Goal: Obtain resource: Download file/media

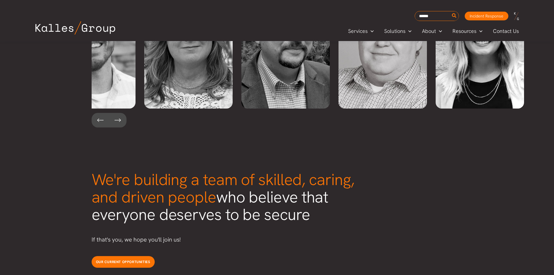
scroll to position [1353, 0]
click at [120, 113] on button at bounding box center [117, 120] width 17 height 15
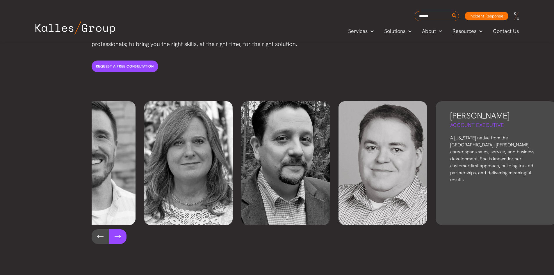
scroll to position [1236, 0]
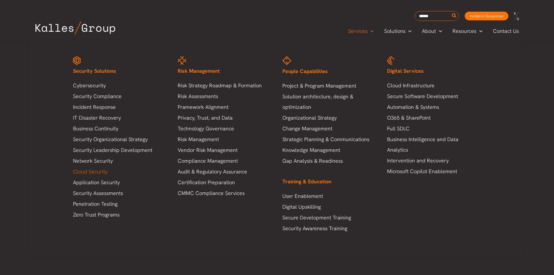
click at [97, 174] on link "Cloud Security" at bounding box center [119, 171] width 93 height 10
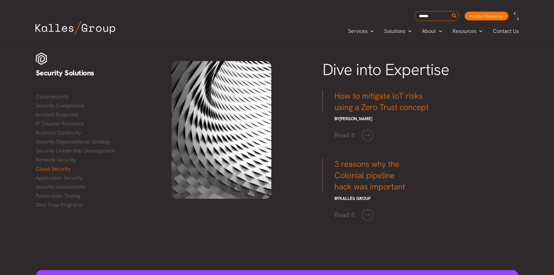
scroll to position [697, 0]
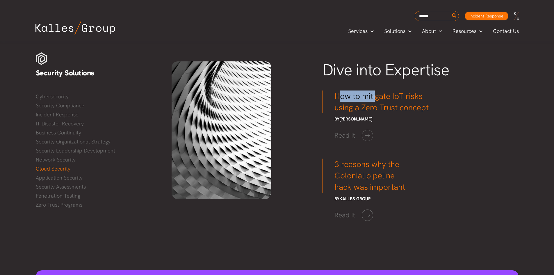
drag, startPoint x: 341, startPoint y: 96, endPoint x: 407, endPoint y: 105, distance: 67.4
click at [399, 103] on h3 "How to mitigate IoT risks using a Zero Trust concept" at bounding box center [378, 101] width 113 height 23
click at [423, 108] on h3 "How to mitigate IoT risks using a Zero Trust concept" at bounding box center [378, 101] width 113 height 23
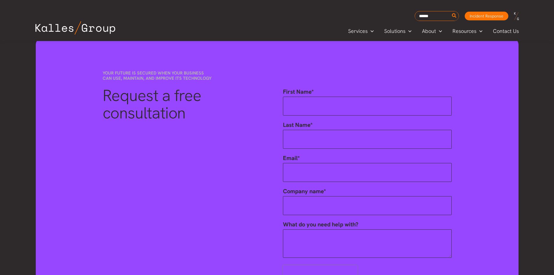
scroll to position [929, 0]
drag, startPoint x: 103, startPoint y: 69, endPoint x: 175, endPoint y: 78, distance: 72.4
click at [175, 78] on div "Your future is secured when your business can use, maintain, and improve its te…" at bounding box center [162, 72] width 131 height 17
click at [201, 80] on span "Your future is secured when your business can use, maintain, and improve its te…" at bounding box center [157, 74] width 109 height 11
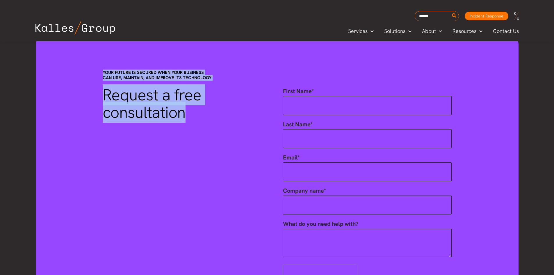
drag, startPoint x: 111, startPoint y: 74, endPoint x: 205, endPoint y: 110, distance: 100.8
click at [189, 116] on div "Your future is secured when your business can use, maintain, and improve its te…" at bounding box center [277, 180] width 482 height 284
click at [207, 110] on h2 "Request a free consultation" at bounding box center [187, 103] width 169 height 35
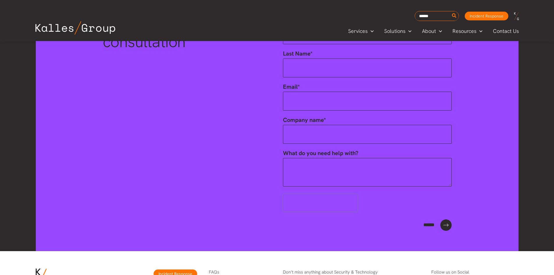
scroll to position [1082, 0]
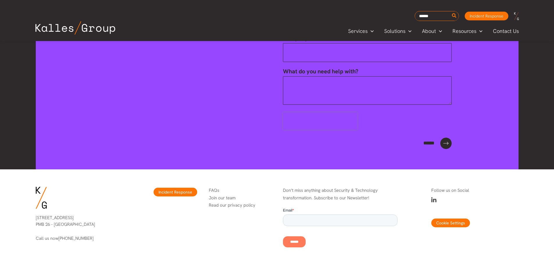
click at [210, 108] on div "Request a free consultation First Name * Last Name * Email * Company name * Wha…" at bounding box center [277, 42] width 360 height 229
drag, startPoint x: 300, startPoint y: 185, endPoint x: 356, endPoint y: 192, distance: 56.3
click at [356, 192] on div "Don’t miss anything about Security & Technology transformation. Subscribe to ou…" at bounding box center [340, 194] width 126 height 26
click at [374, 195] on p "Don’t miss anything about Security & Technology transformation. Subscribe to ou…" at bounding box center [340, 194] width 114 height 15
drag, startPoint x: 371, startPoint y: 197, endPoint x: 330, endPoint y: 185, distance: 42.9
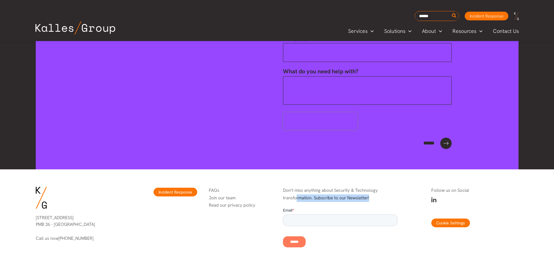
click at [297, 194] on p "Don’t miss anything about Security & Technology transformation. Subscribe to ou…" at bounding box center [340, 194] width 114 height 15
click at [342, 185] on div "Don’t miss anything about Security & Technology transformation. Subscribe to ou…" at bounding box center [340, 194] width 126 height 26
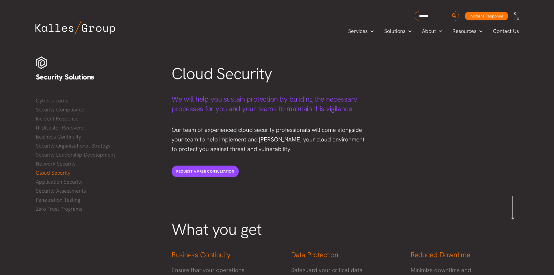
scroll to position [23, 0]
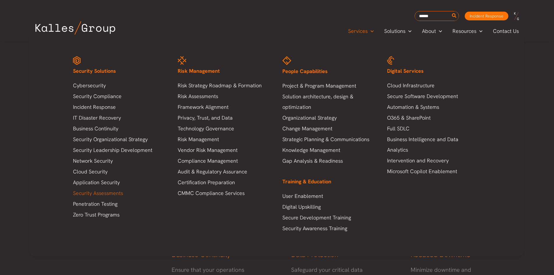
click at [108, 196] on link "Security Assessments" at bounding box center [119, 193] width 93 height 10
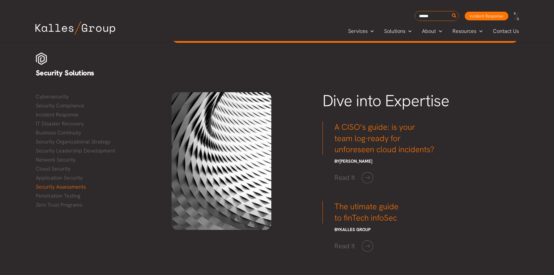
scroll to position [668, 0]
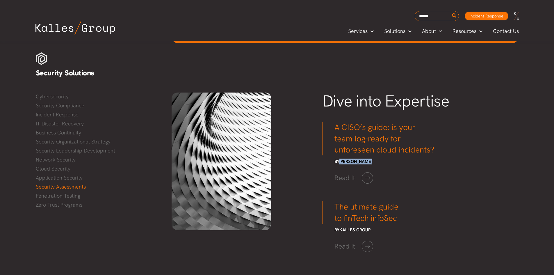
drag, startPoint x: 341, startPoint y: 160, endPoint x: 384, endPoint y: 160, distance: 43.9
click at [384, 160] on h6 "By Jayanth Kumar" at bounding box center [378, 162] width 113 height 6
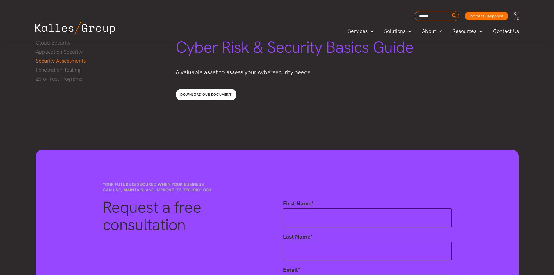
scroll to position [922, 0]
click at [194, 98] on link "DOWNLOAD OUR DOCUMENT" at bounding box center [206, 94] width 61 height 12
